Goal: Information Seeking & Learning: Learn about a topic

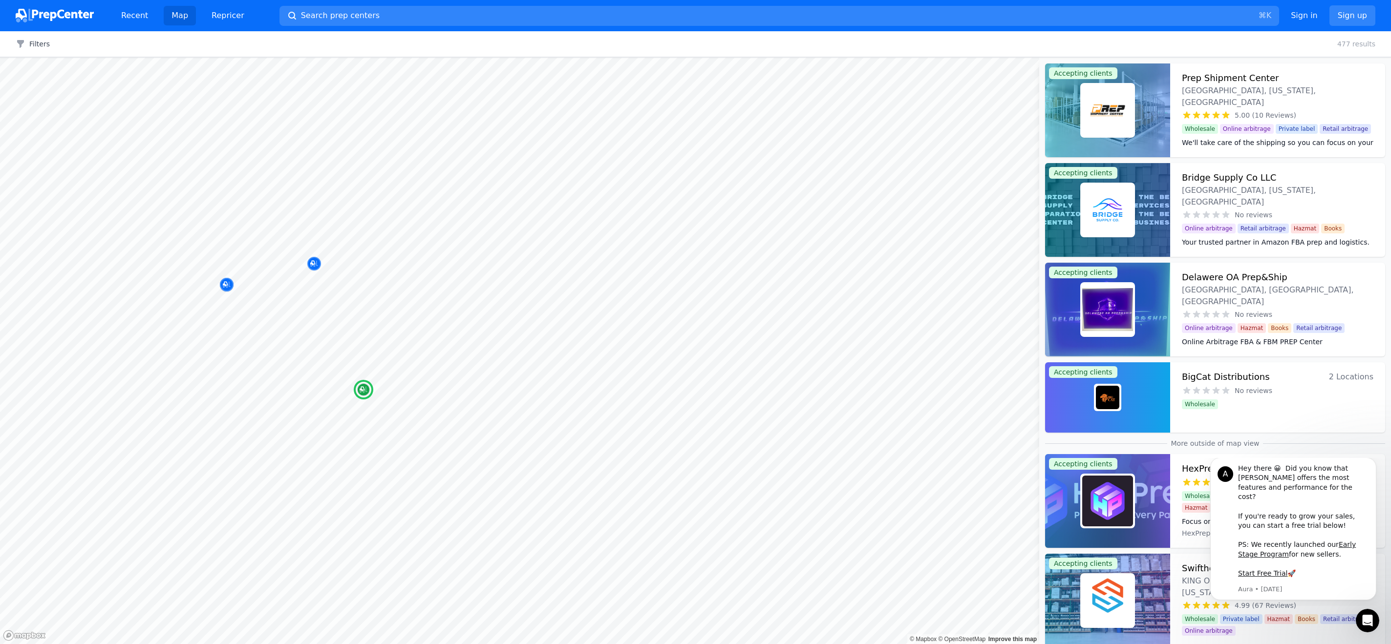
click at [886, 381] on h3 "BigCat Distributions" at bounding box center [1226, 377] width 88 height 14
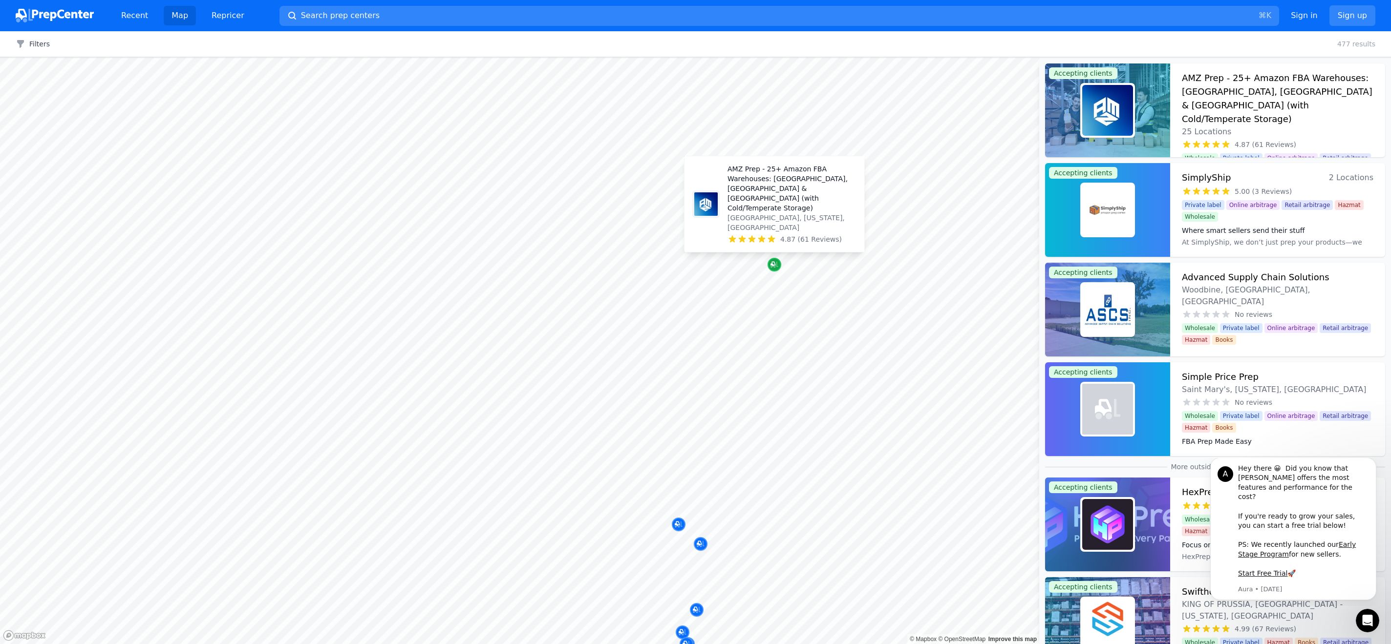
click at [773, 265] on icon "Map marker" at bounding box center [772, 264] width 5 height 5
click at [772, 263] on icon "Map marker" at bounding box center [774, 265] width 8 height 10
click at [775, 266] on icon "Map marker" at bounding box center [774, 265] width 8 height 10
click at [886, 87] on h3 "AMZ Prep - 25+ Amazon FBA Warehouses: [GEOGRAPHIC_DATA], [GEOGRAPHIC_DATA] & [G…" at bounding box center [1278, 98] width 192 height 55
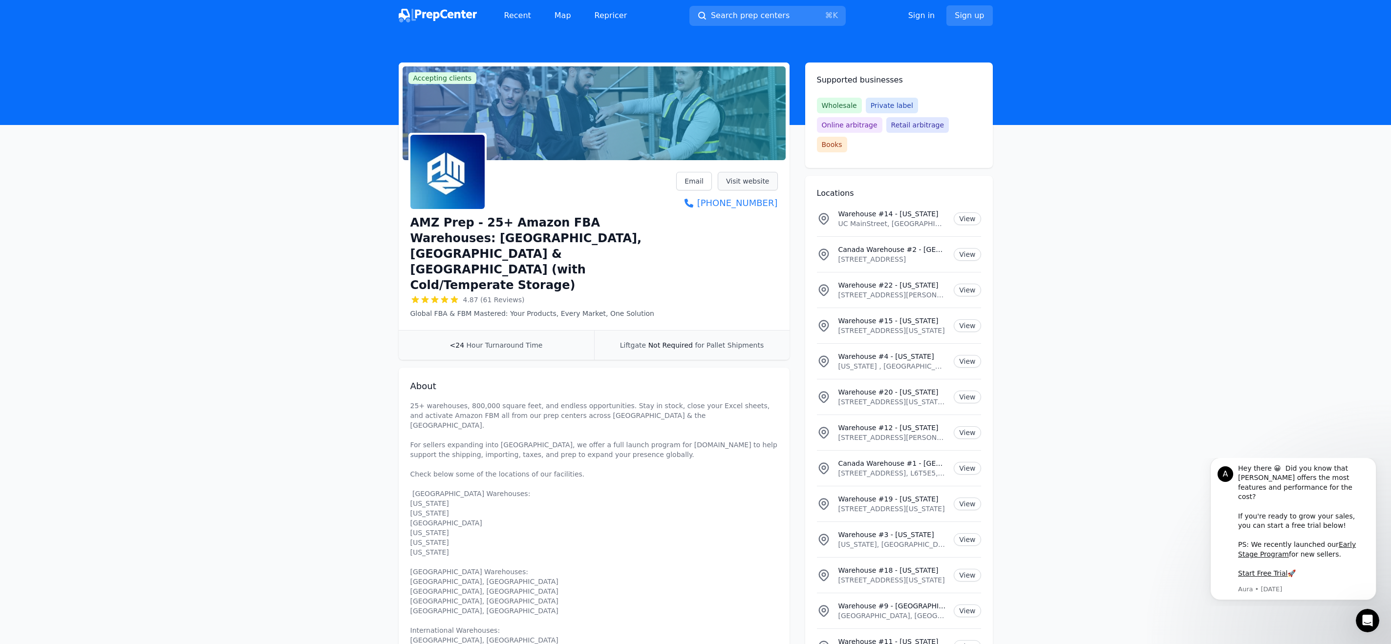
click at [754, 181] on link "Visit website" at bounding box center [748, 181] width 60 height 19
click at [445, 14] on img at bounding box center [438, 16] width 78 height 14
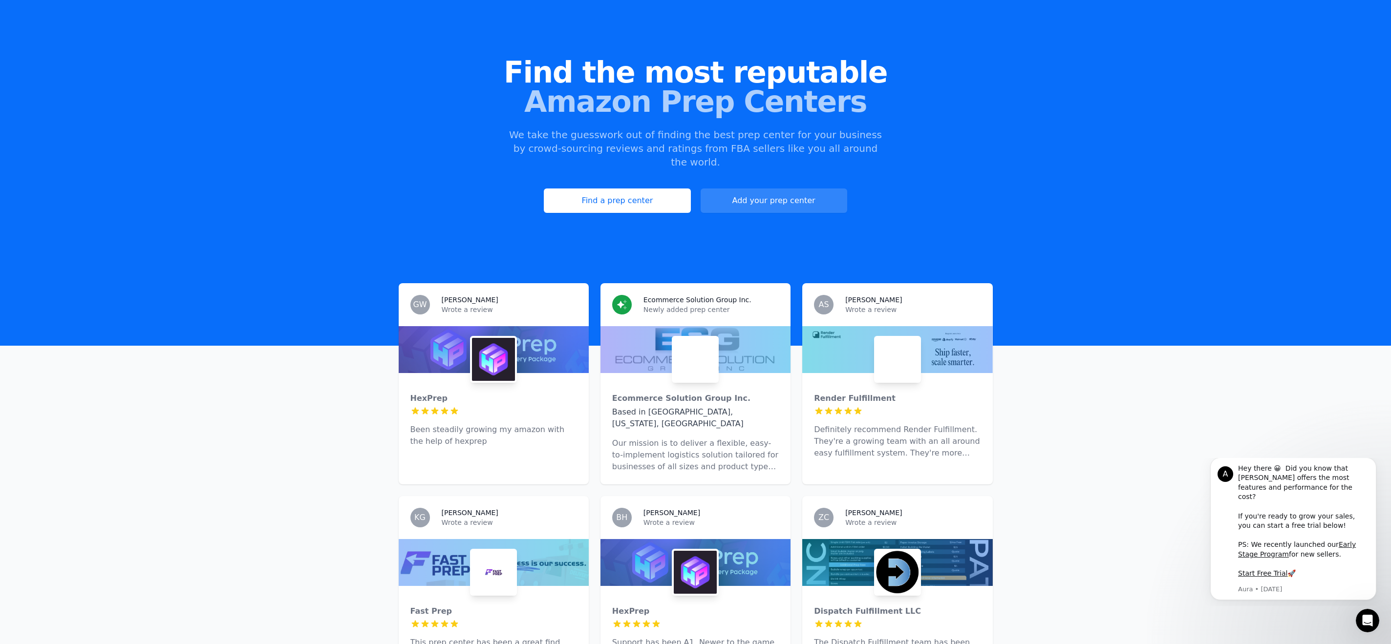
scroll to position [46, 0]
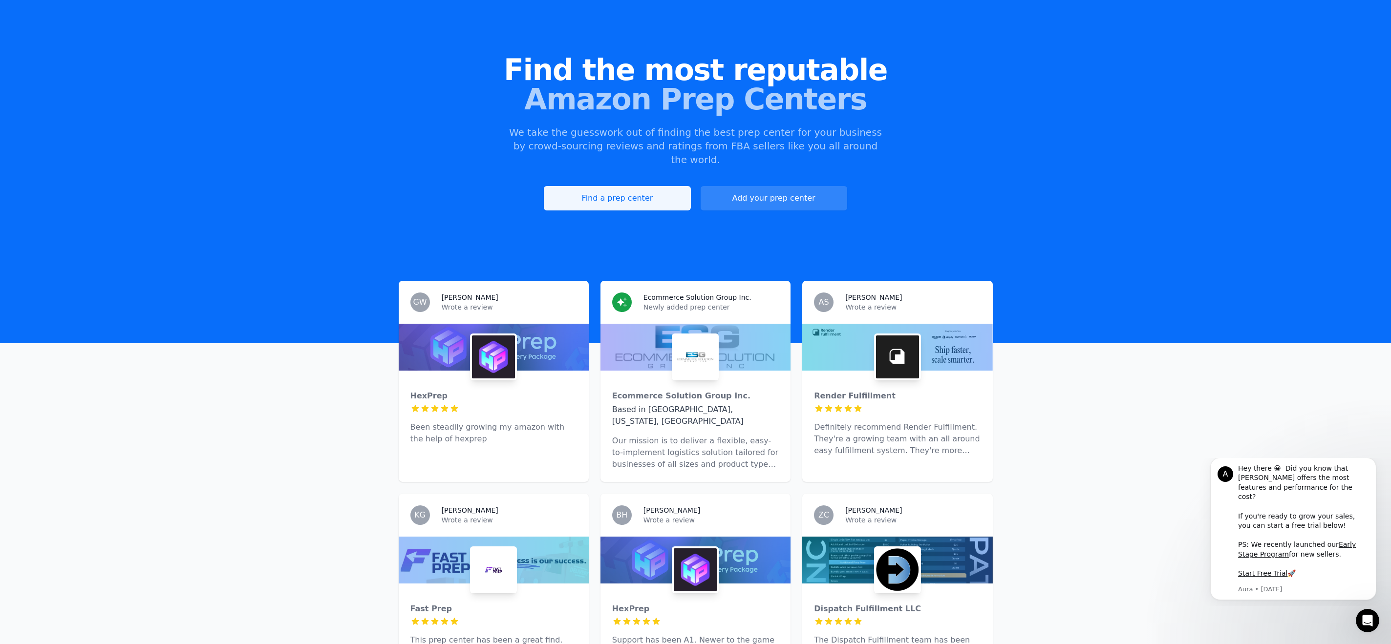
click at [579, 186] on link "Find a prep center" at bounding box center [617, 198] width 147 height 24
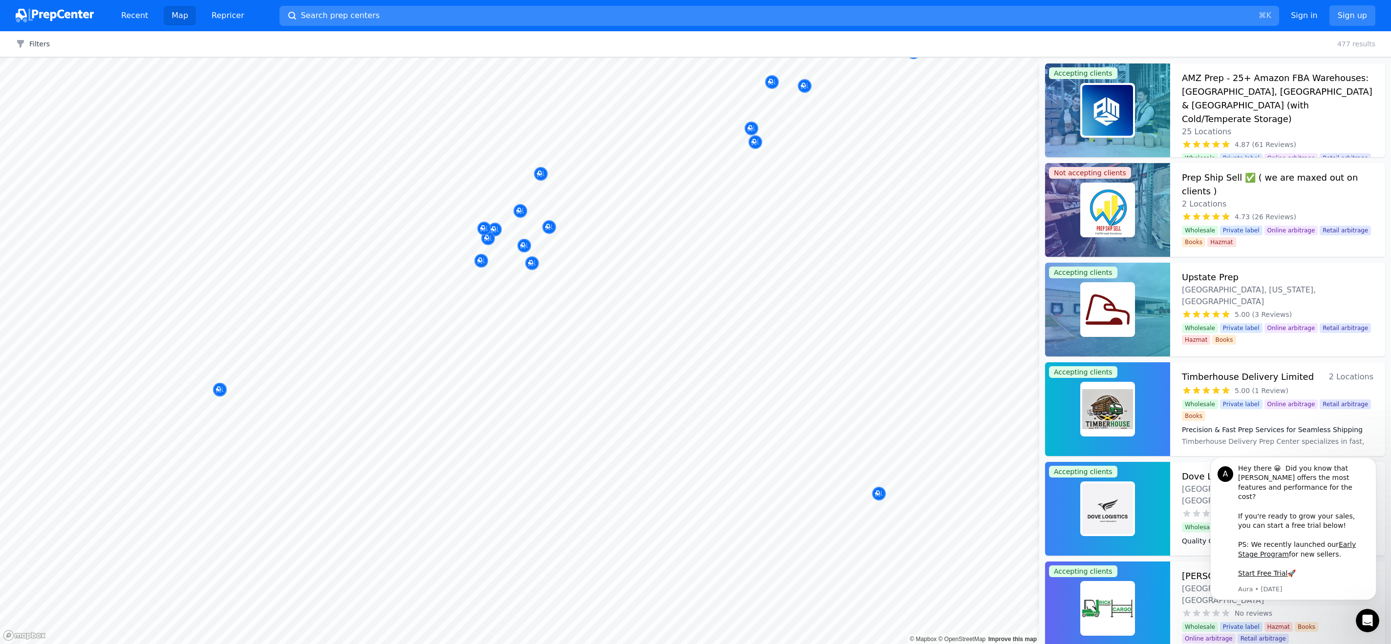
click at [402, 17] on button "Search prep centers ⌘ K" at bounding box center [779, 16] width 1000 height 20
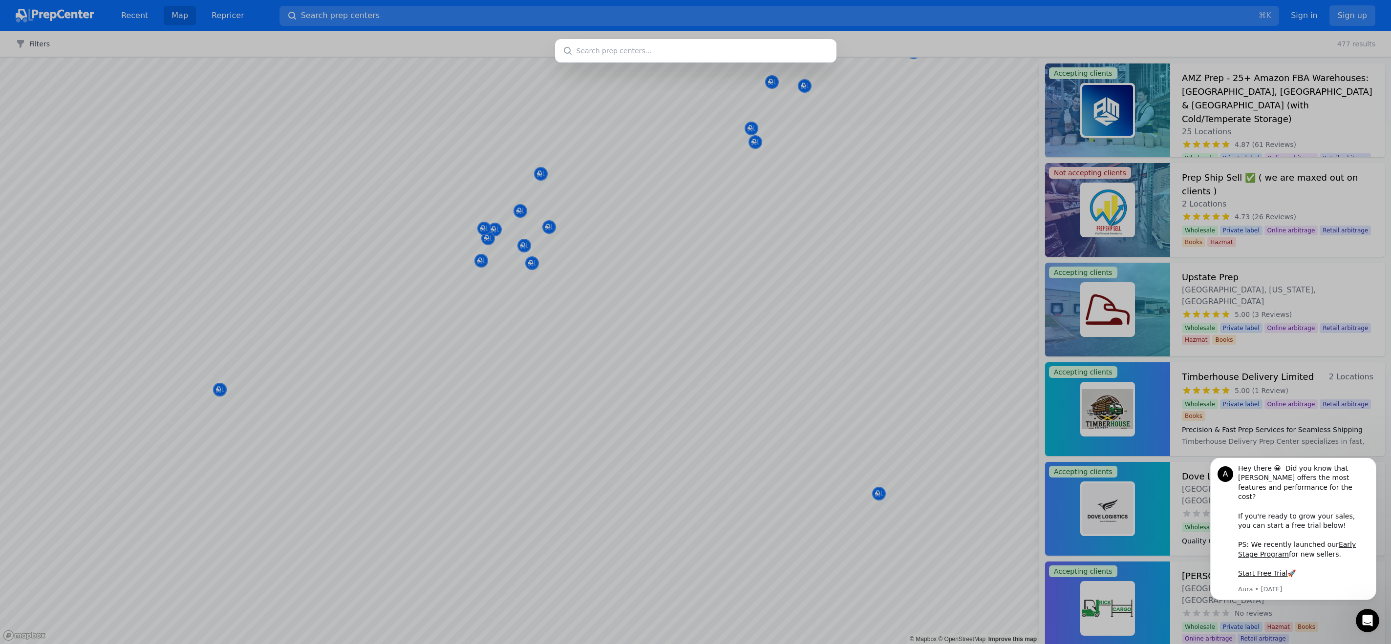
drag, startPoint x: 926, startPoint y: 469, endPoint x: 920, endPoint y: 471, distance: 6.4
click at [886, 469] on div at bounding box center [695, 322] width 1391 height 644
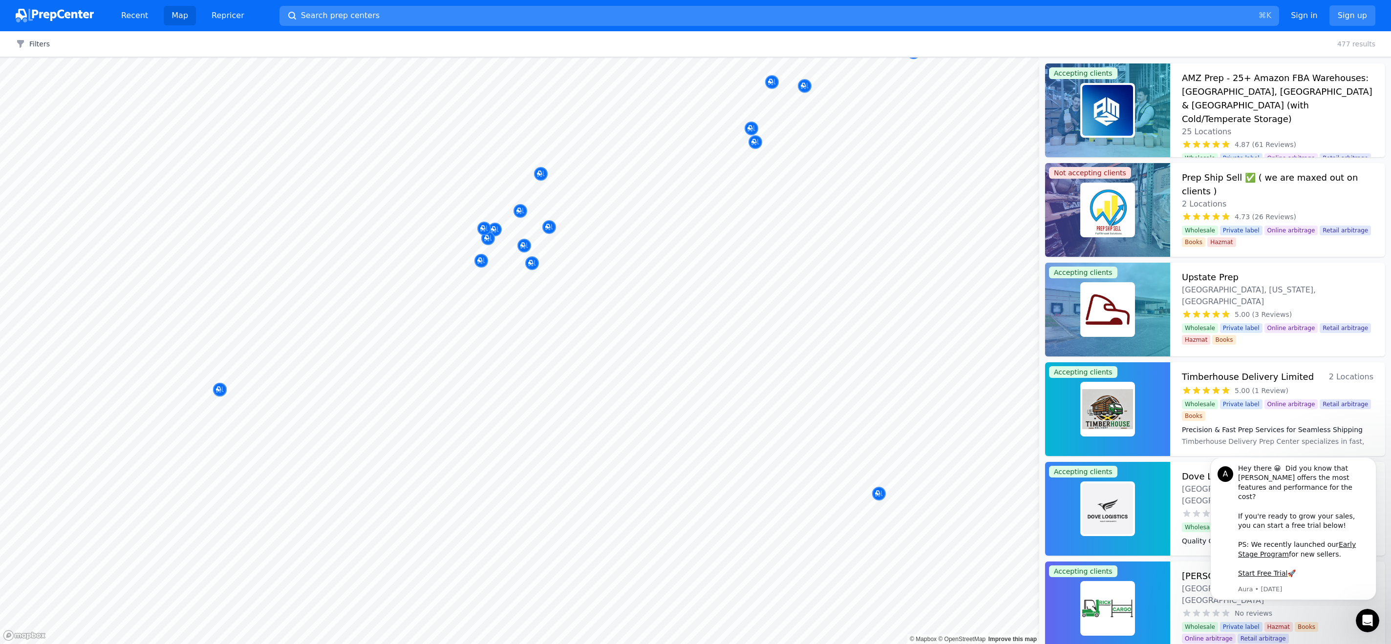
click at [494, 18] on button "Search prep centers ⌘ K" at bounding box center [779, 16] width 1000 height 20
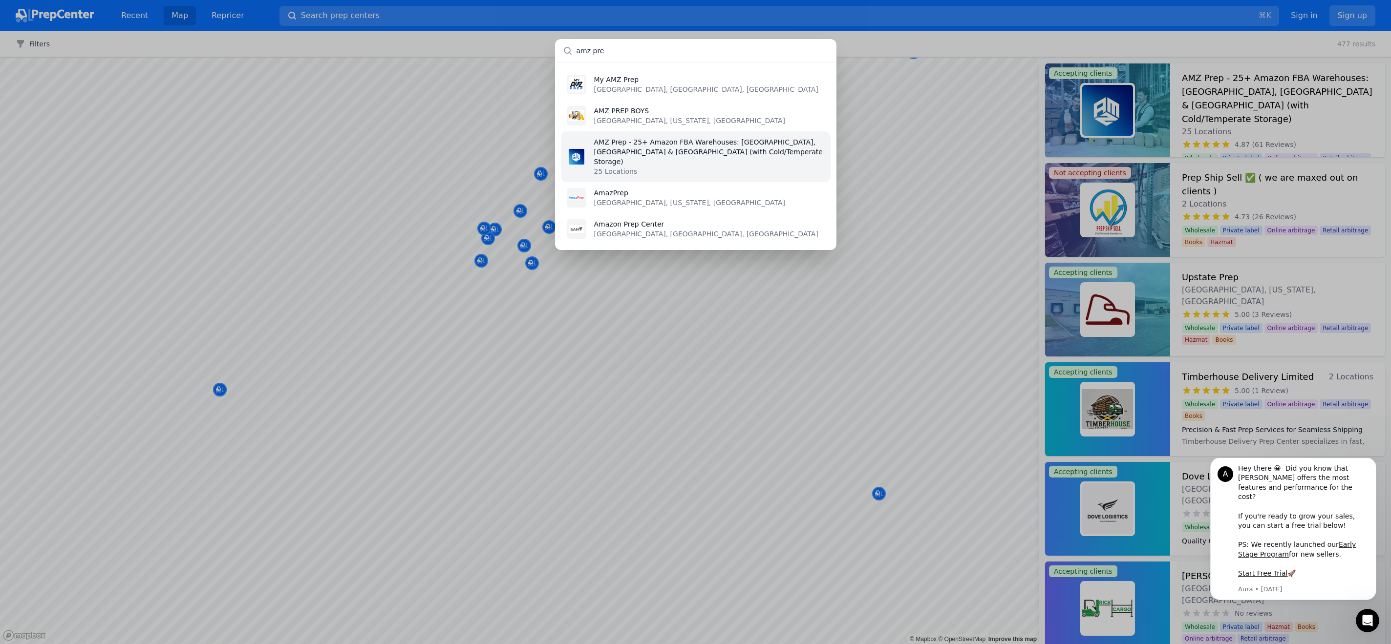
scroll to position [0, 0]
type input "amz pre"
click at [678, 151] on p "AMZ Prep - 25+ Amazon FBA Warehouses: [GEOGRAPHIC_DATA], [GEOGRAPHIC_DATA] & [G…" at bounding box center [709, 151] width 231 height 29
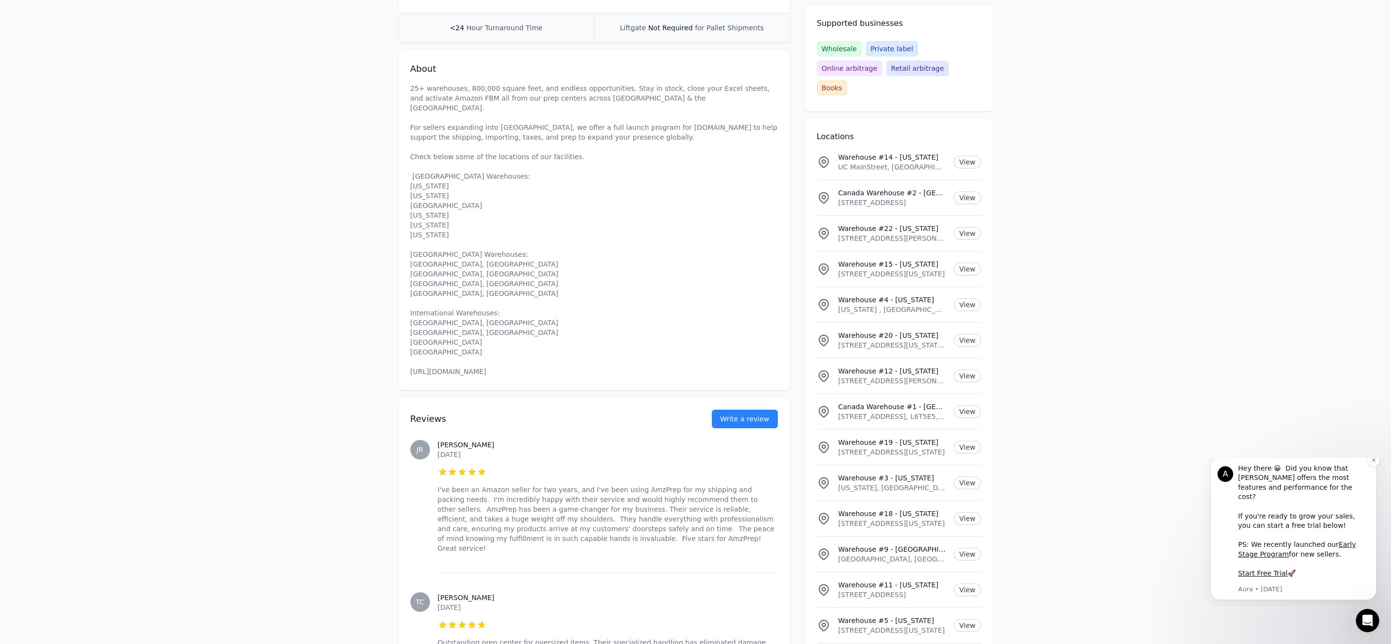
scroll to position [334, 0]
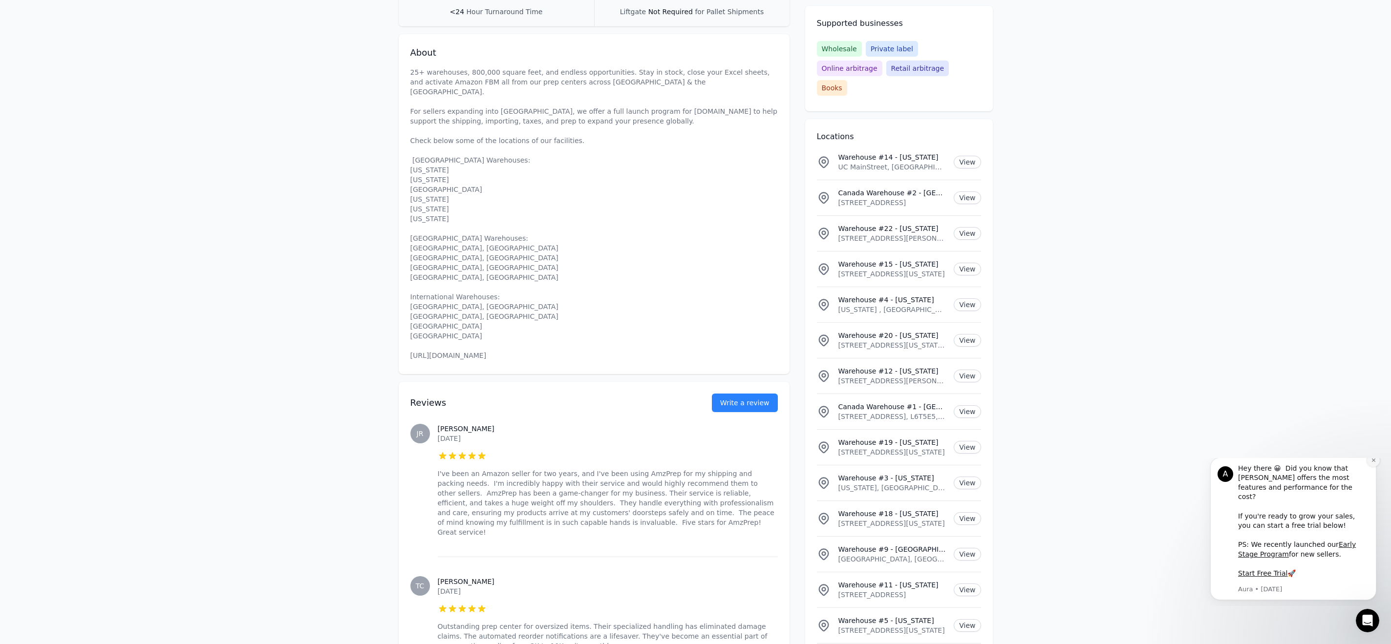
click at [886, 462] on icon "Dismiss notification" at bounding box center [1372, 460] width 3 height 3
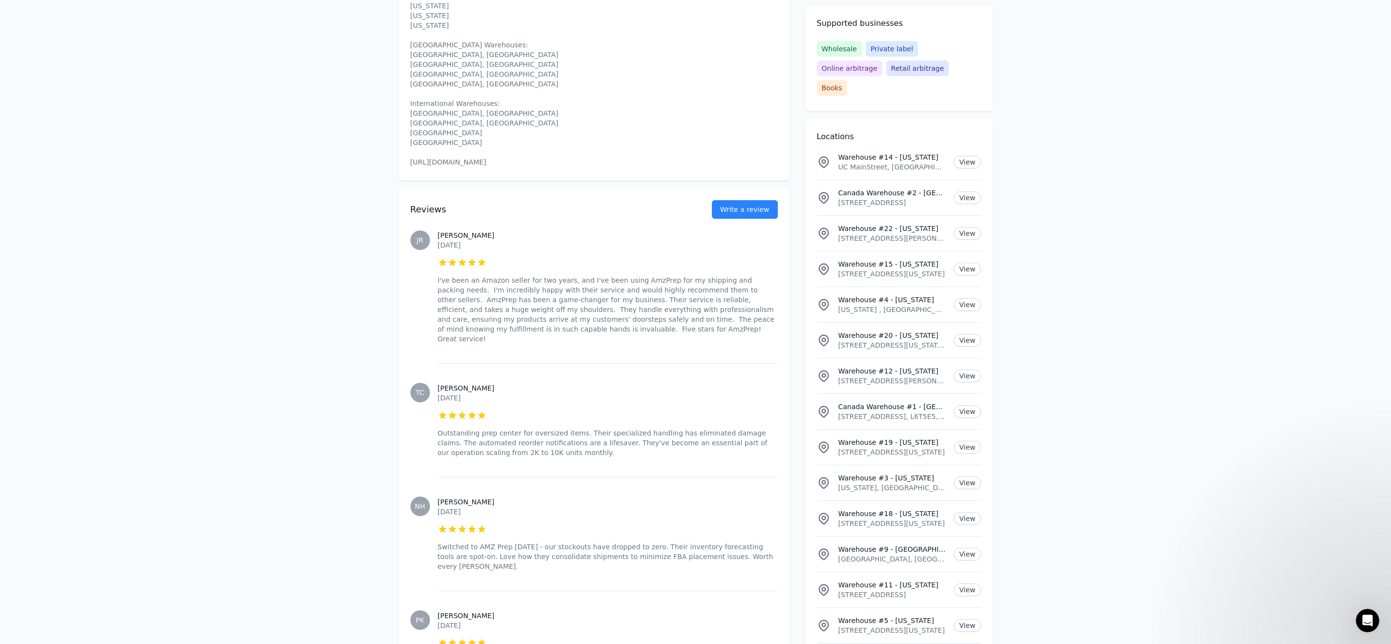
scroll to position [524, 0]
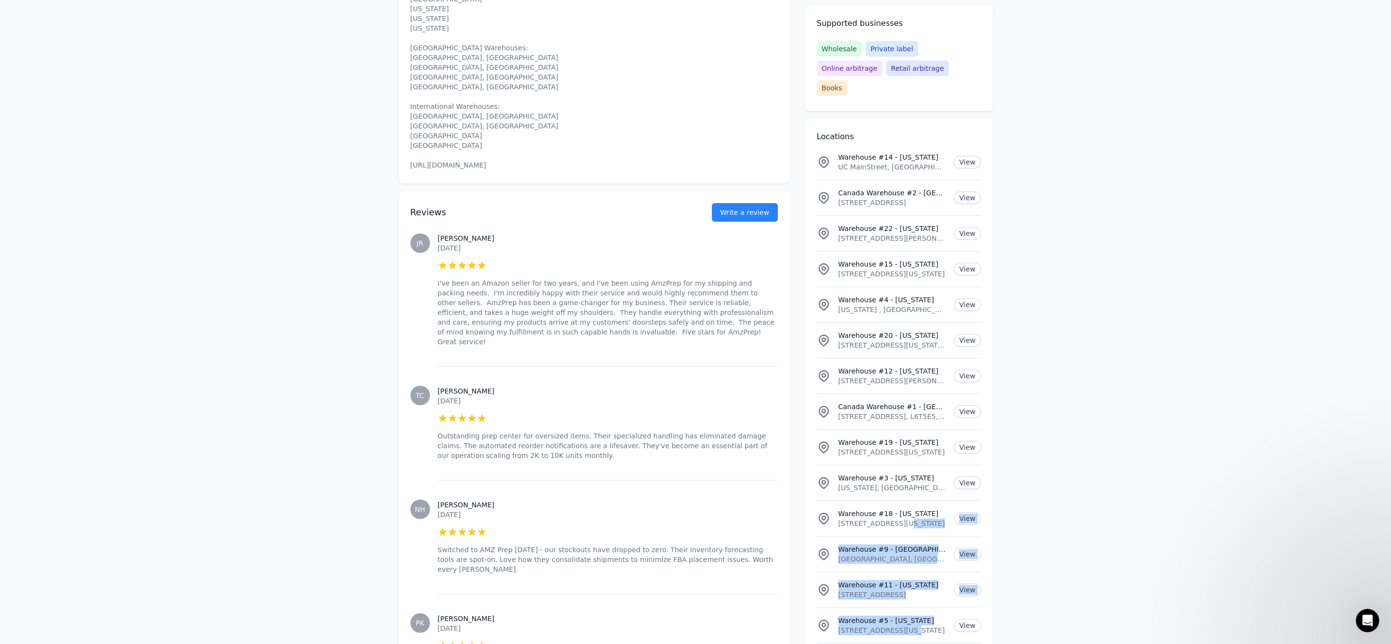
drag, startPoint x: 903, startPoint y: 577, endPoint x: 991, endPoint y: 608, distance: 93.2
click at [886, 504] on ul "Warehouse #14 - [US_STATE][GEOGRAPHIC_DATA][US_STATE], [GEOGRAPHIC_DATA] View […" at bounding box center [899, 590] width 164 height 891
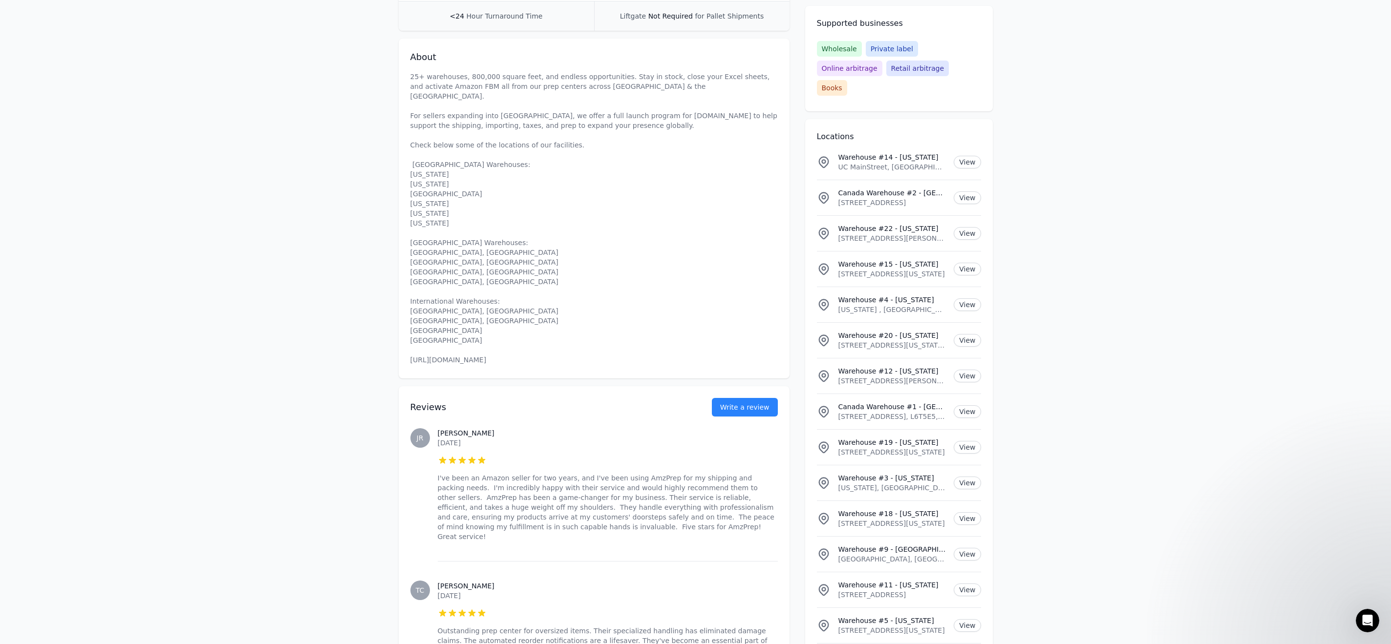
scroll to position [0, 0]
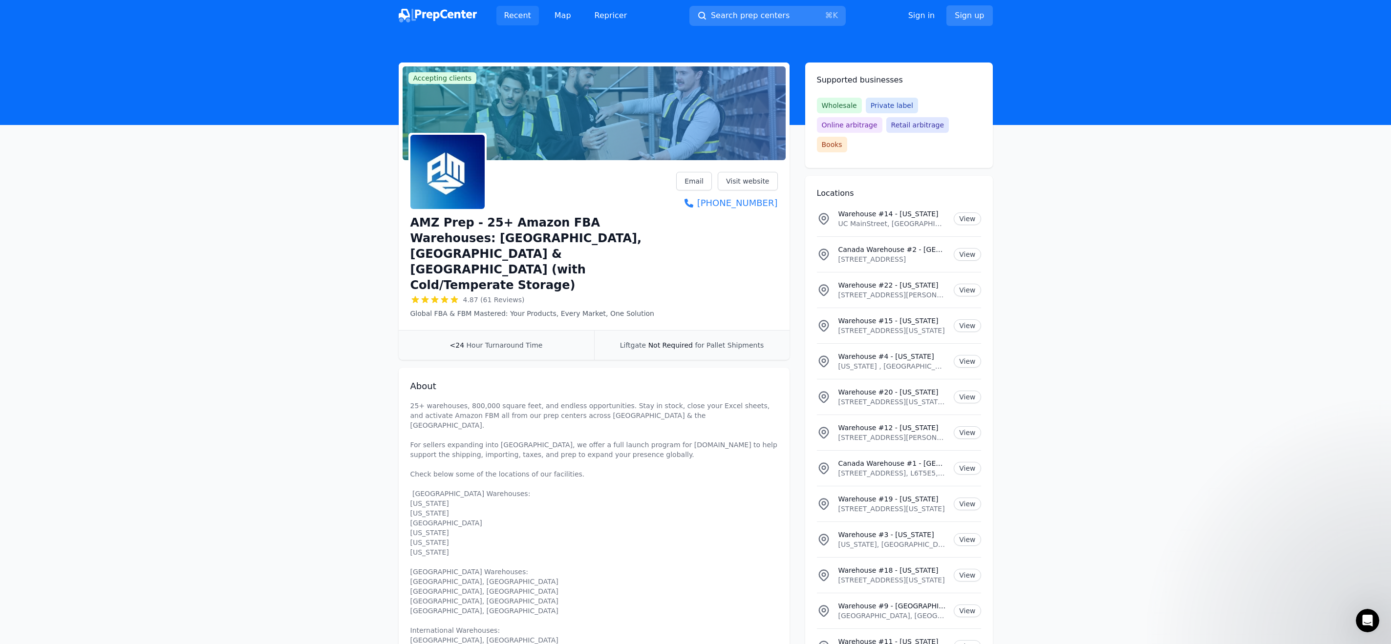
click at [515, 17] on link "Recent" at bounding box center [517, 16] width 43 height 20
